Goal: Task Accomplishment & Management: Manage account settings

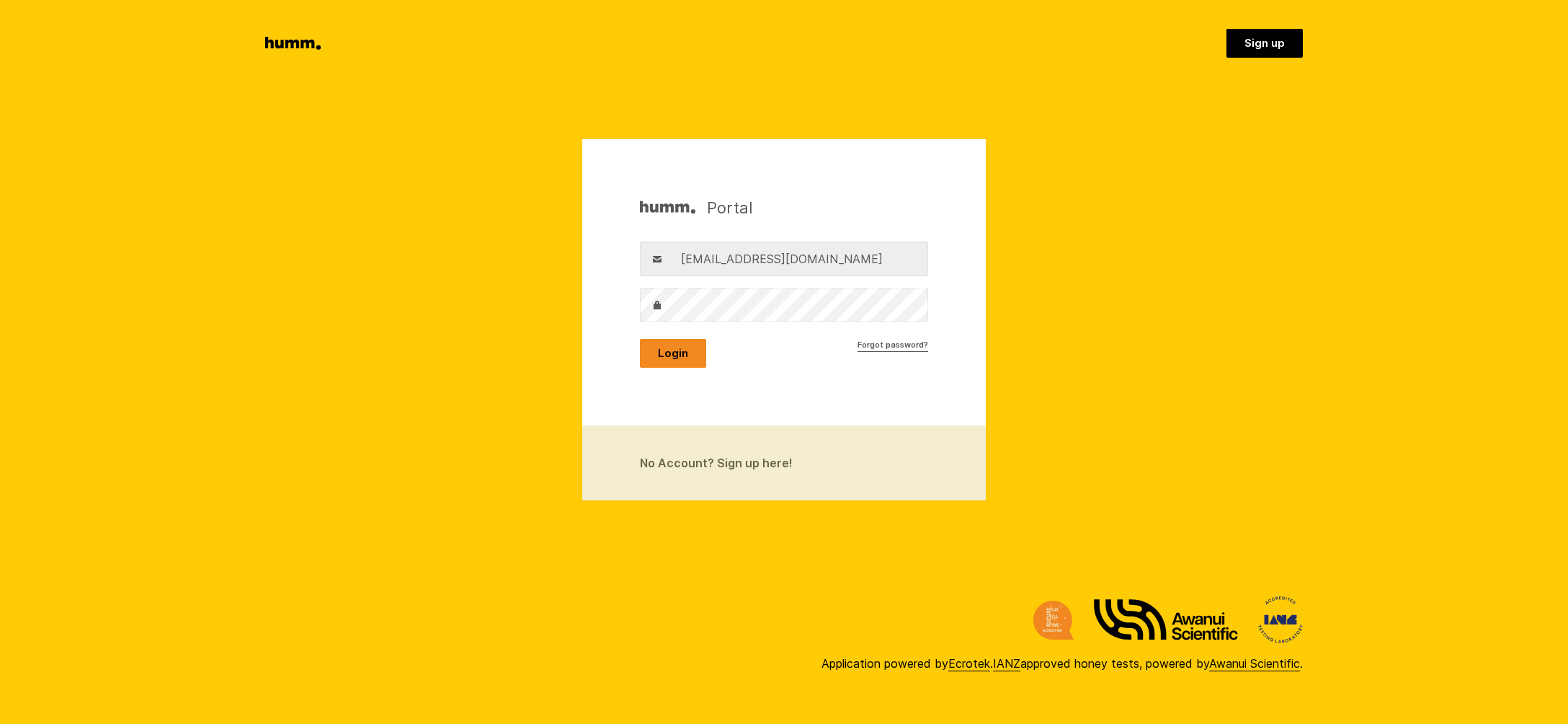
click at [671, 357] on button "Login" at bounding box center [673, 354] width 66 height 29
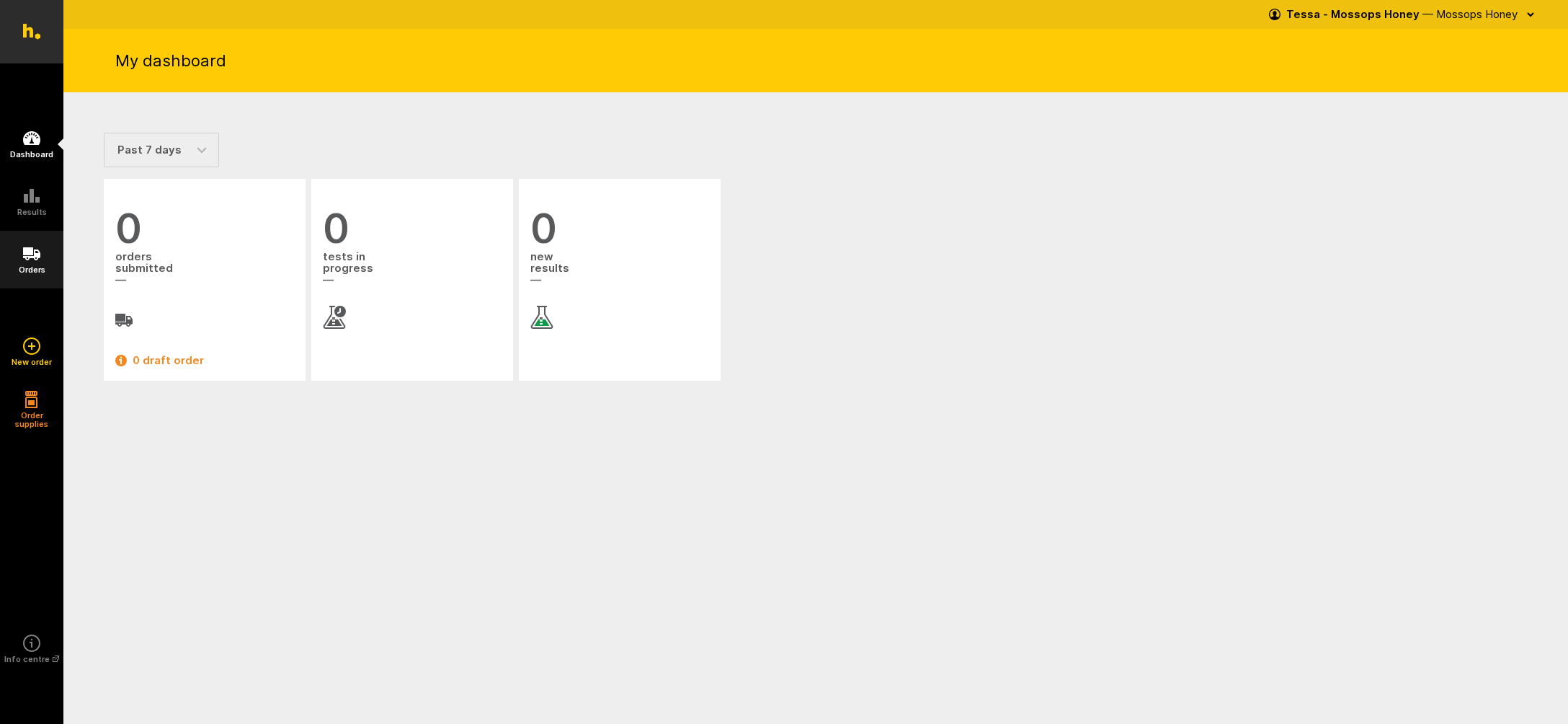
click at [31, 260] on icon at bounding box center [32, 254] width 17 height 17
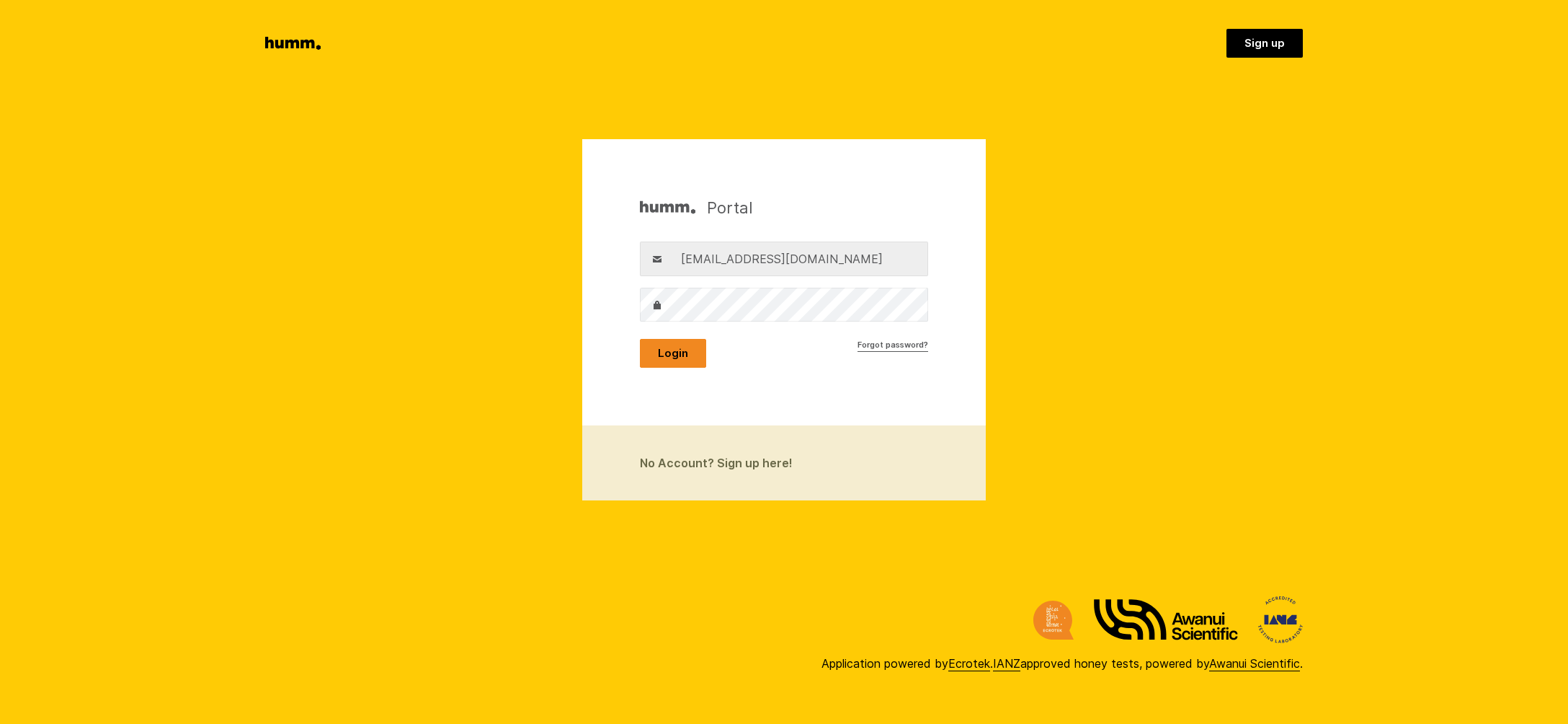
click at [668, 349] on button "Login" at bounding box center [673, 354] width 66 height 29
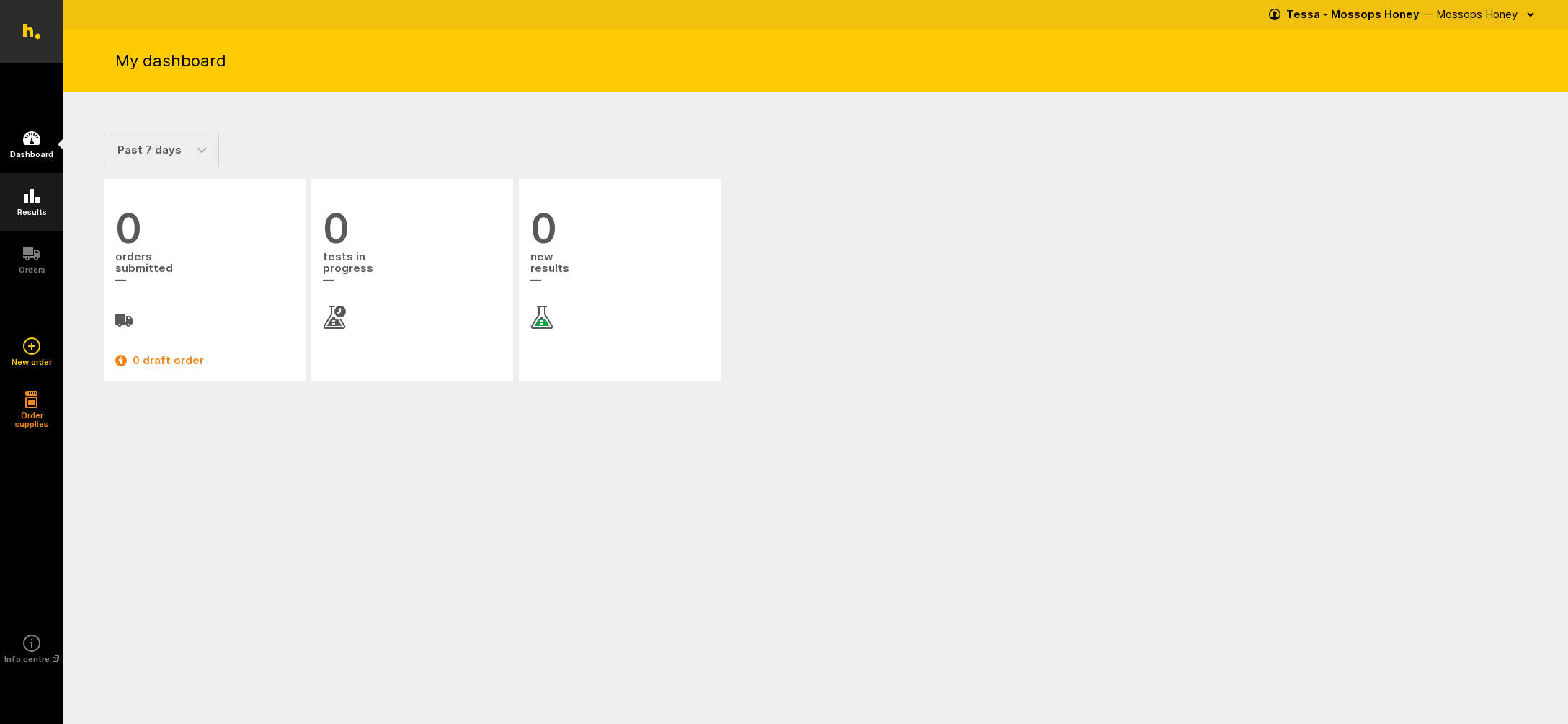
click at [31, 193] on icon at bounding box center [32, 196] width 17 height 17
